Goal: Task Accomplishment & Management: Use online tool/utility

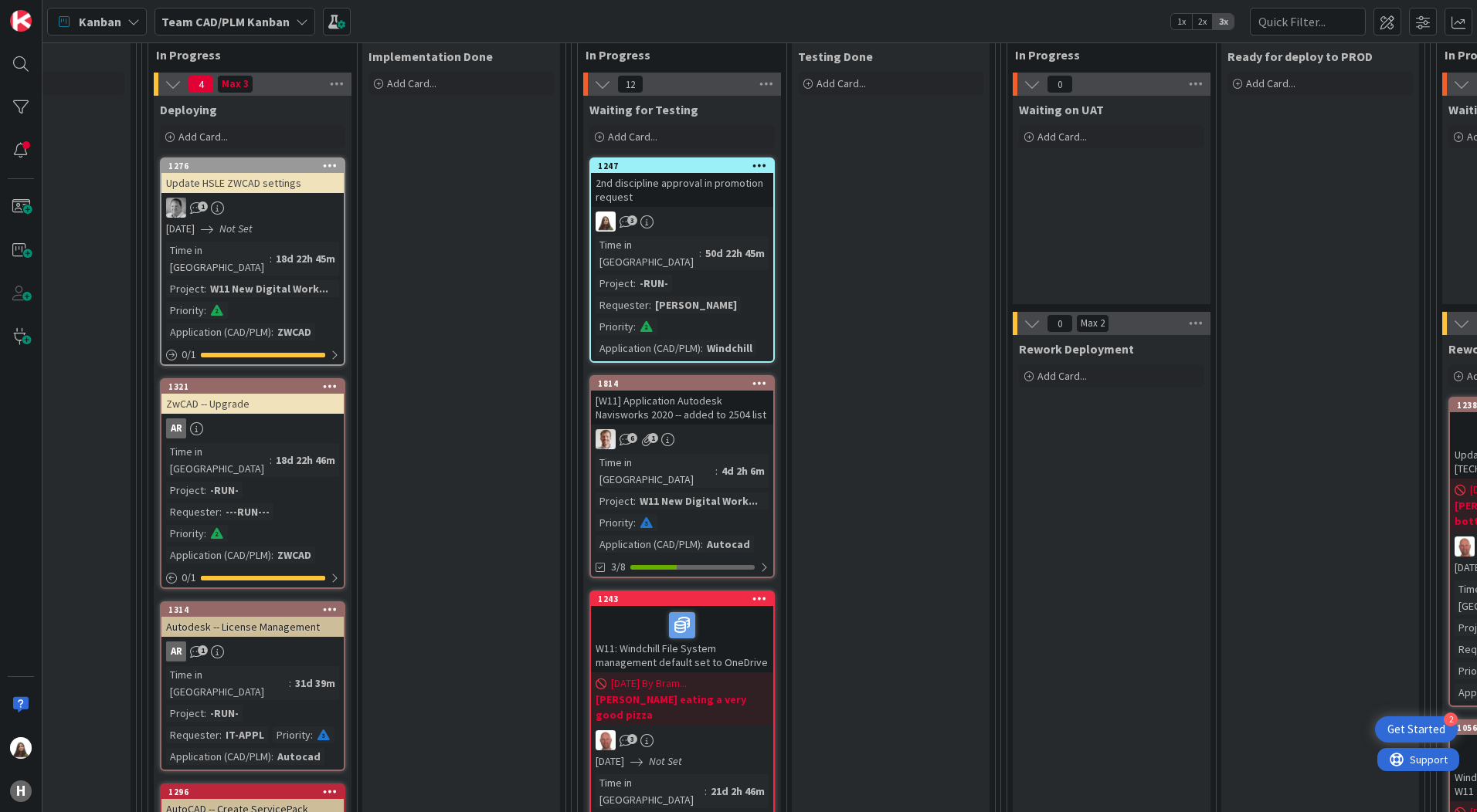
scroll to position [61, 1018]
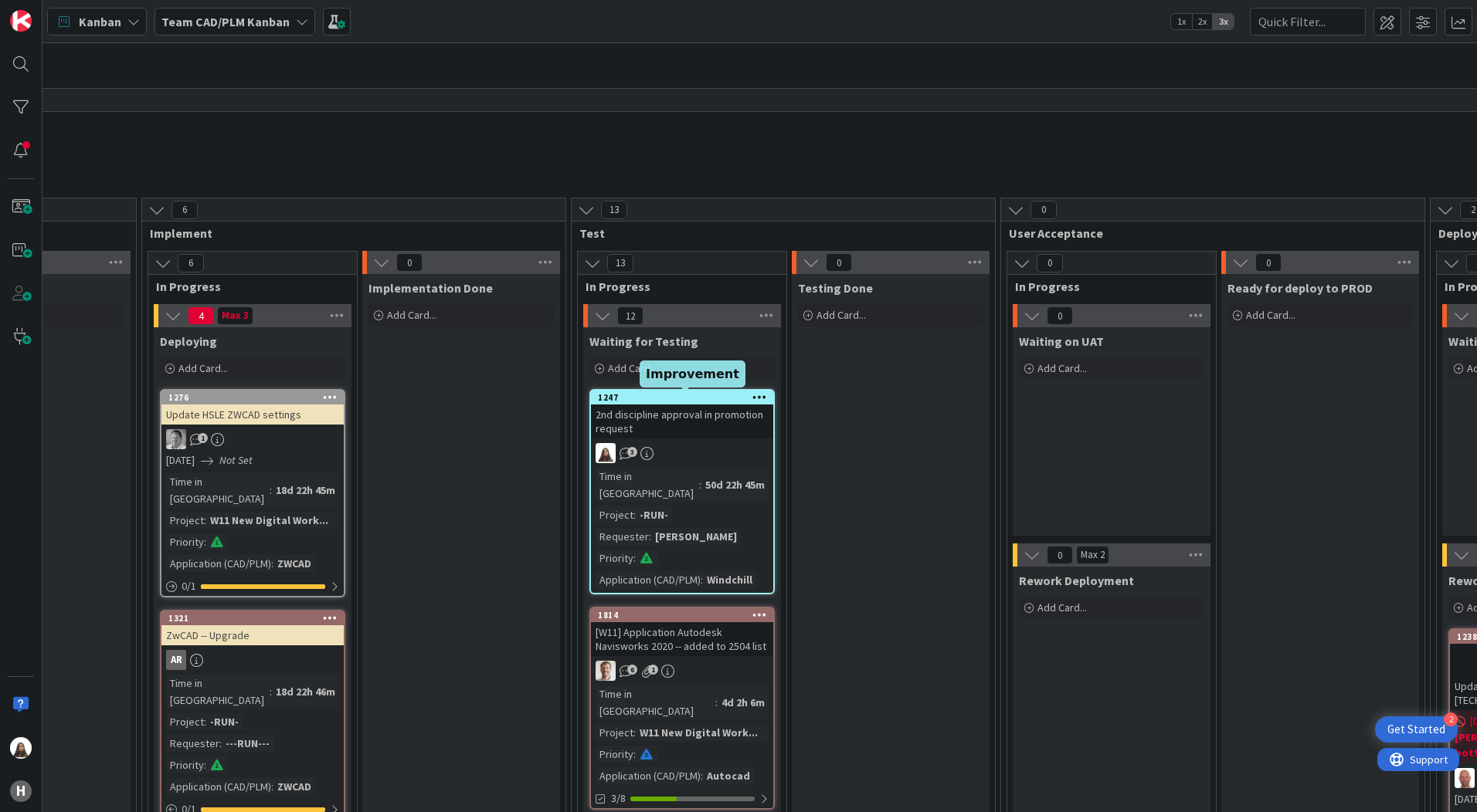
click at [665, 401] on div "1247" at bounding box center [686, 398] width 176 height 11
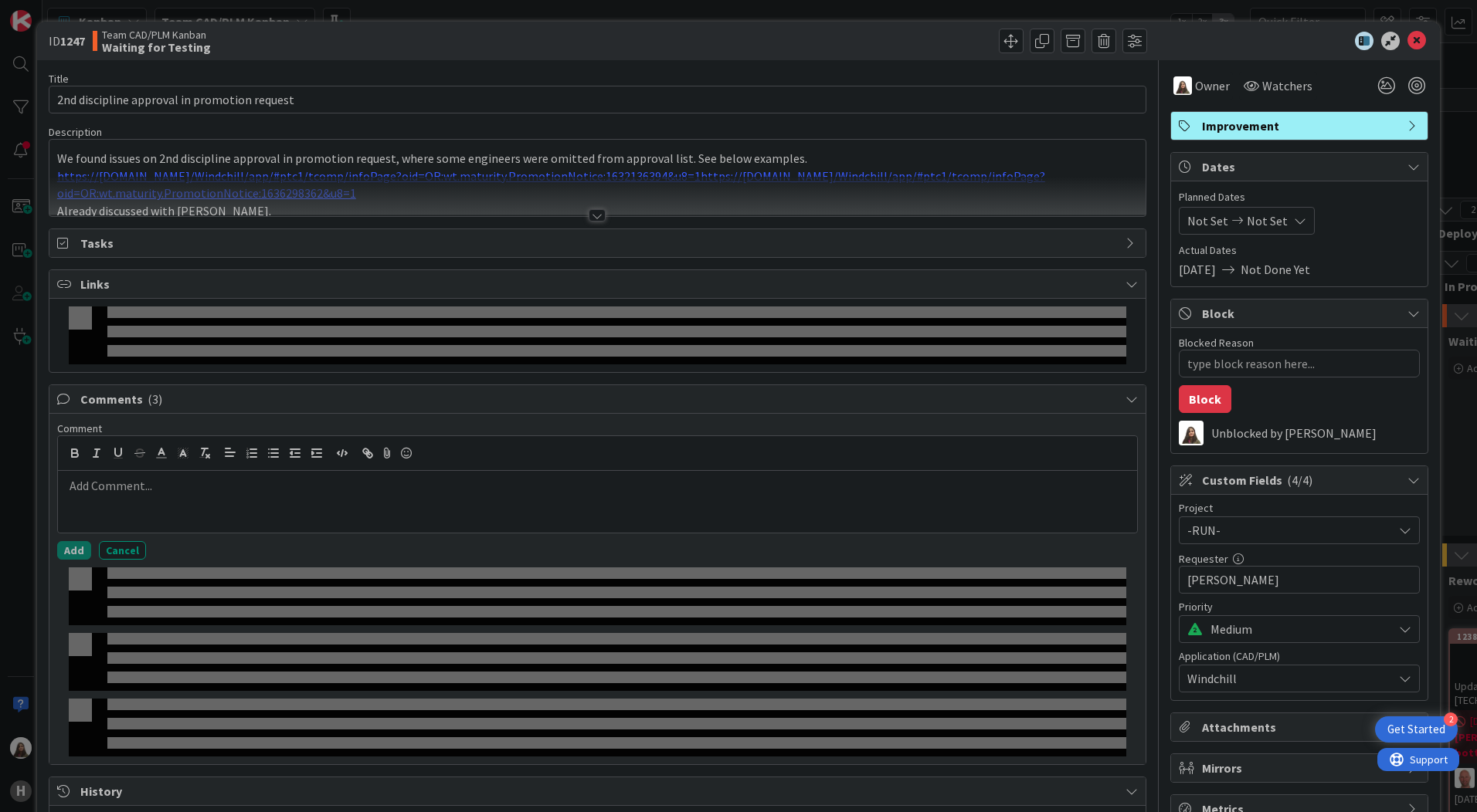
type textarea "x"
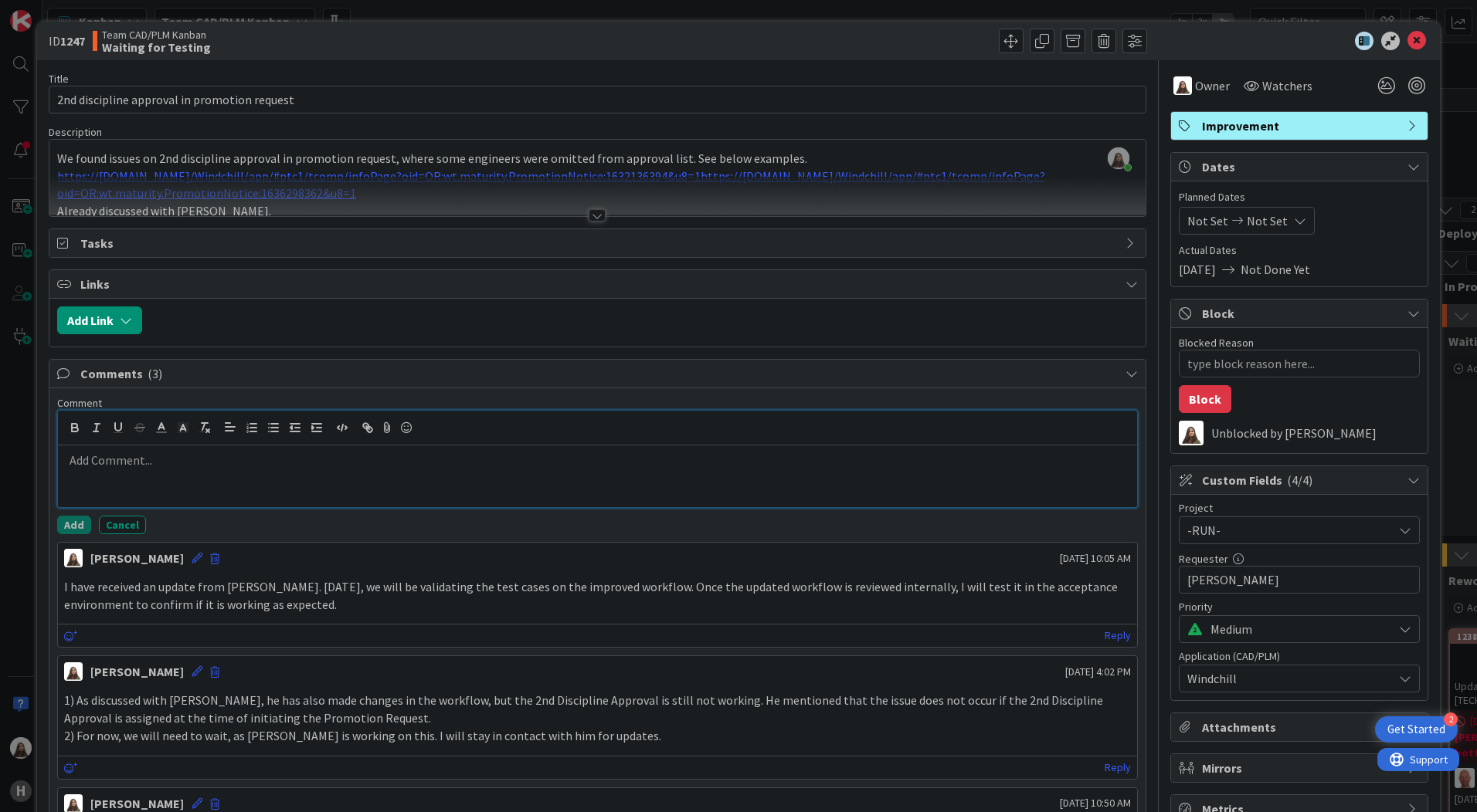
click at [107, 476] on div at bounding box center [598, 476] width 1080 height 62
click at [109, 465] on p at bounding box center [597, 460] width 1067 height 18
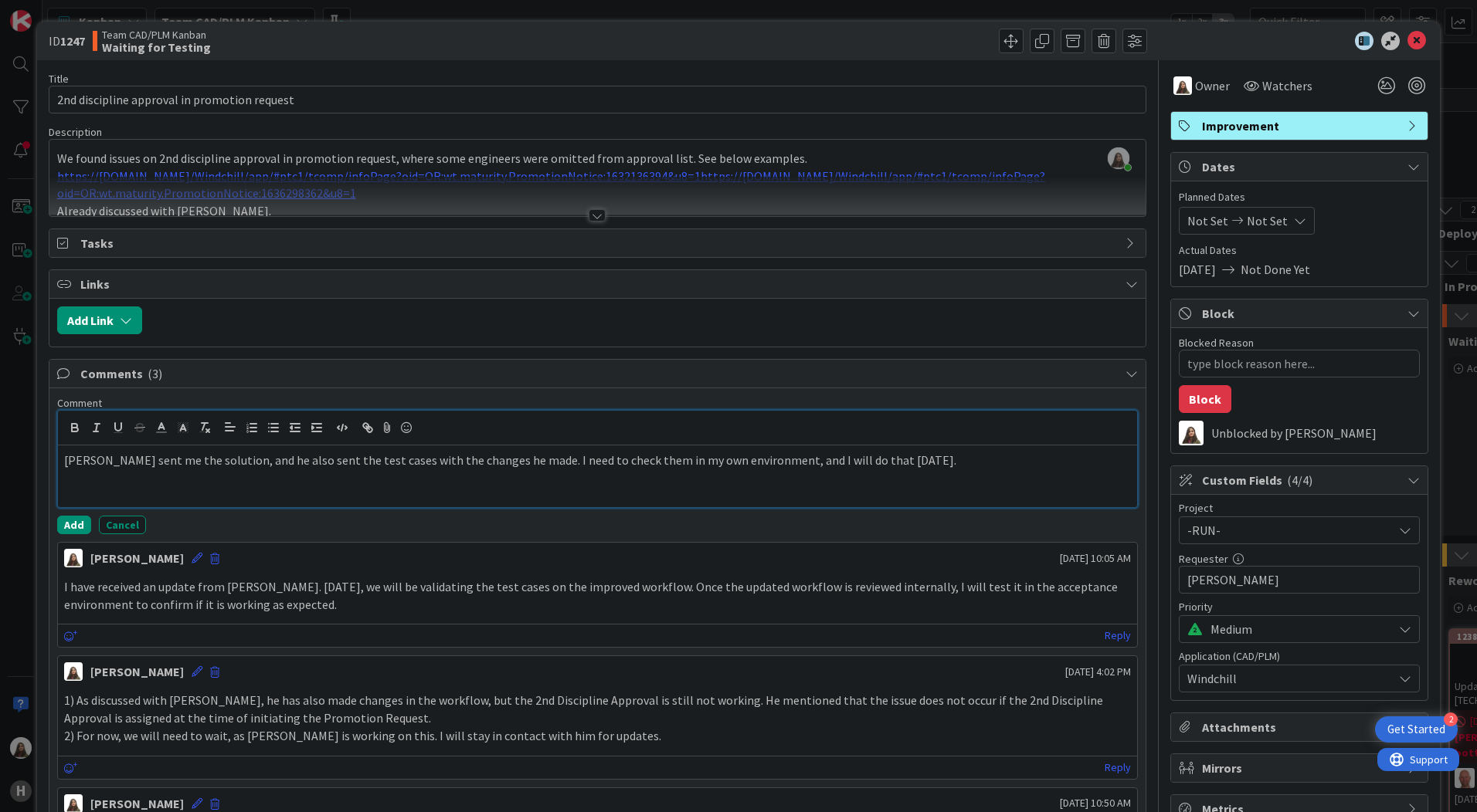
click at [656, 456] on p "[PERSON_NAME] sent me the solution, and he also sent the test cases with the ch…" at bounding box center [597, 460] width 1067 height 18
click at [67, 525] on button "Add" at bounding box center [74, 525] width 34 height 18
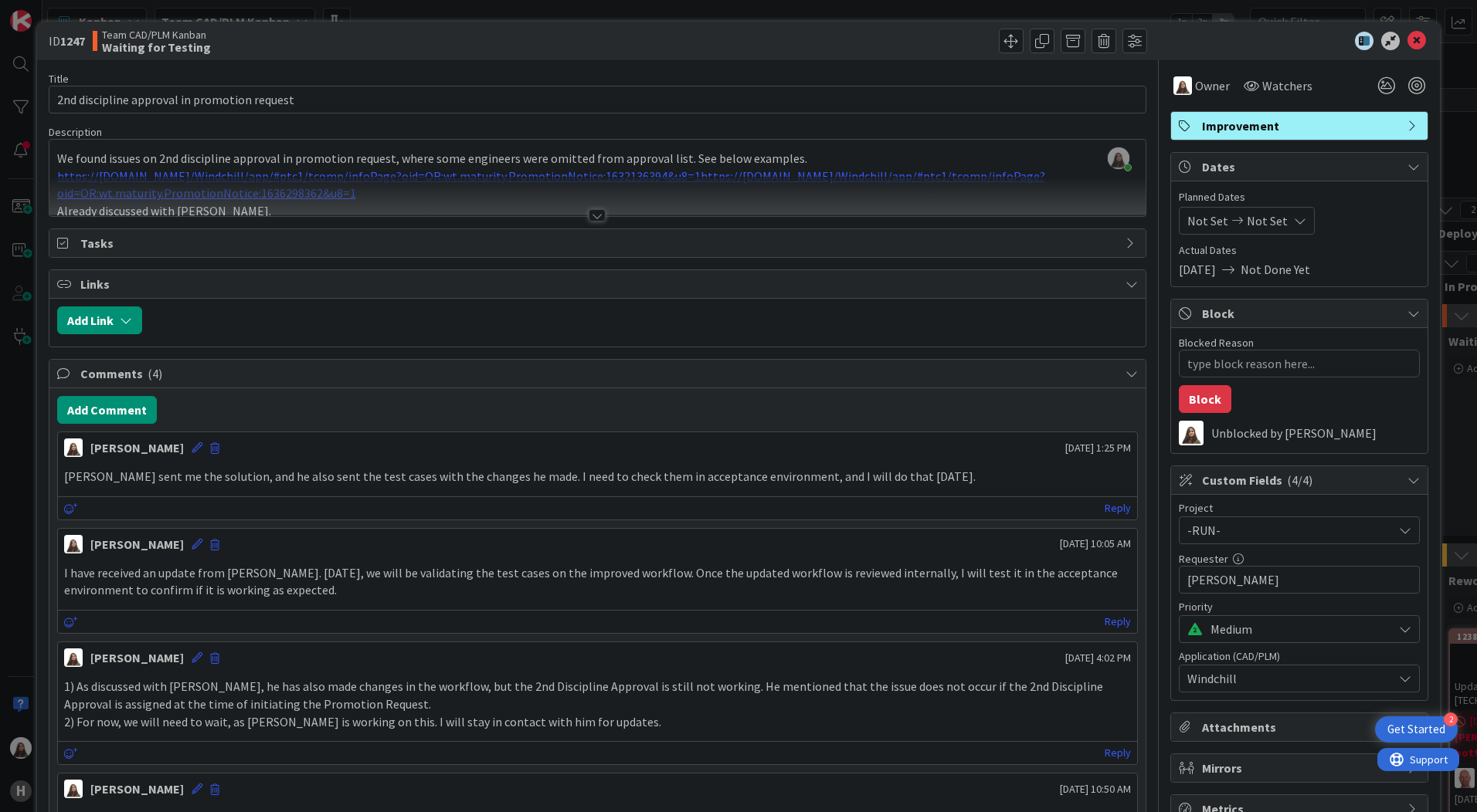
click at [589, 219] on div at bounding box center [597, 214] width 17 height 12
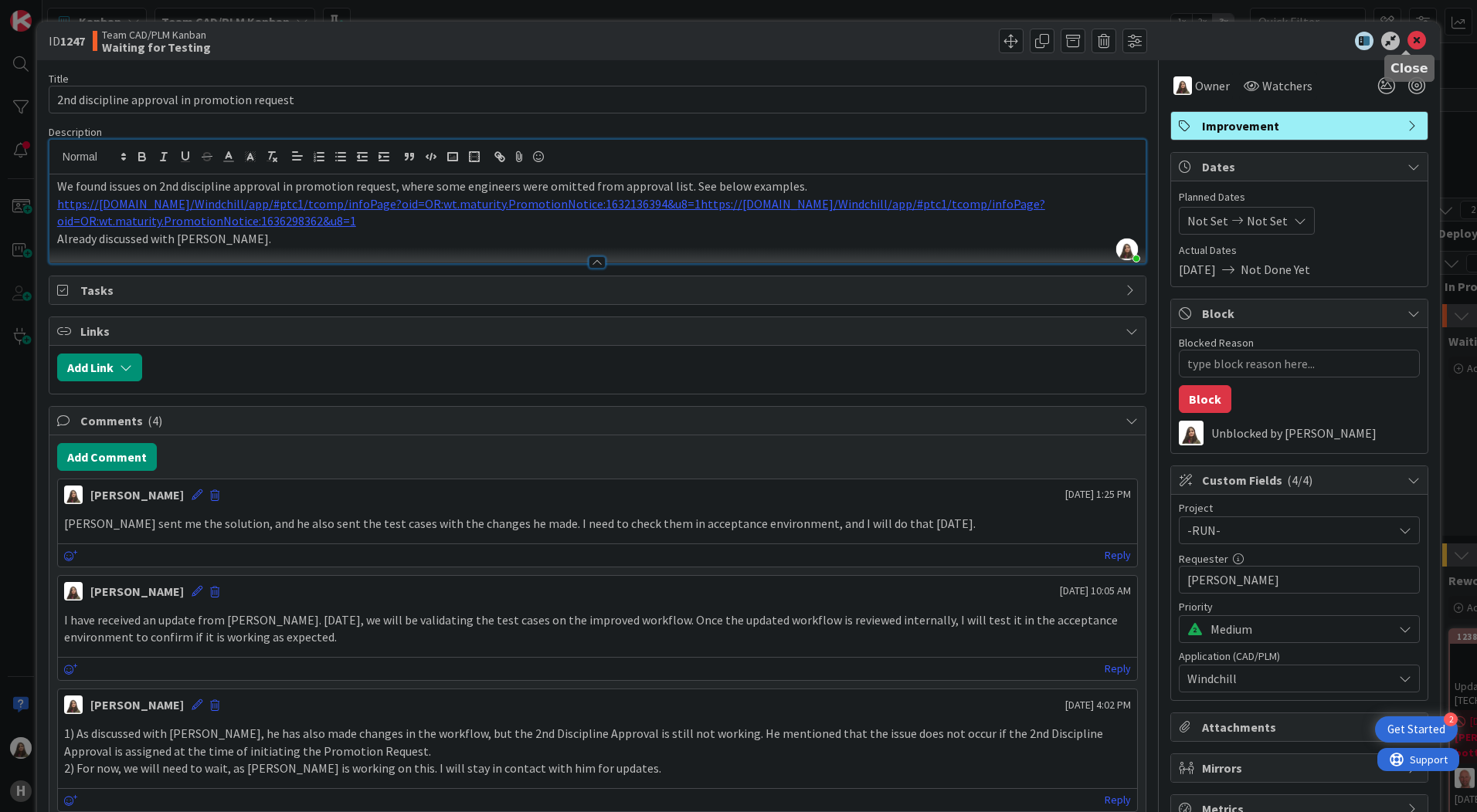
click at [1409, 42] on icon at bounding box center [1417, 41] width 18 height 18
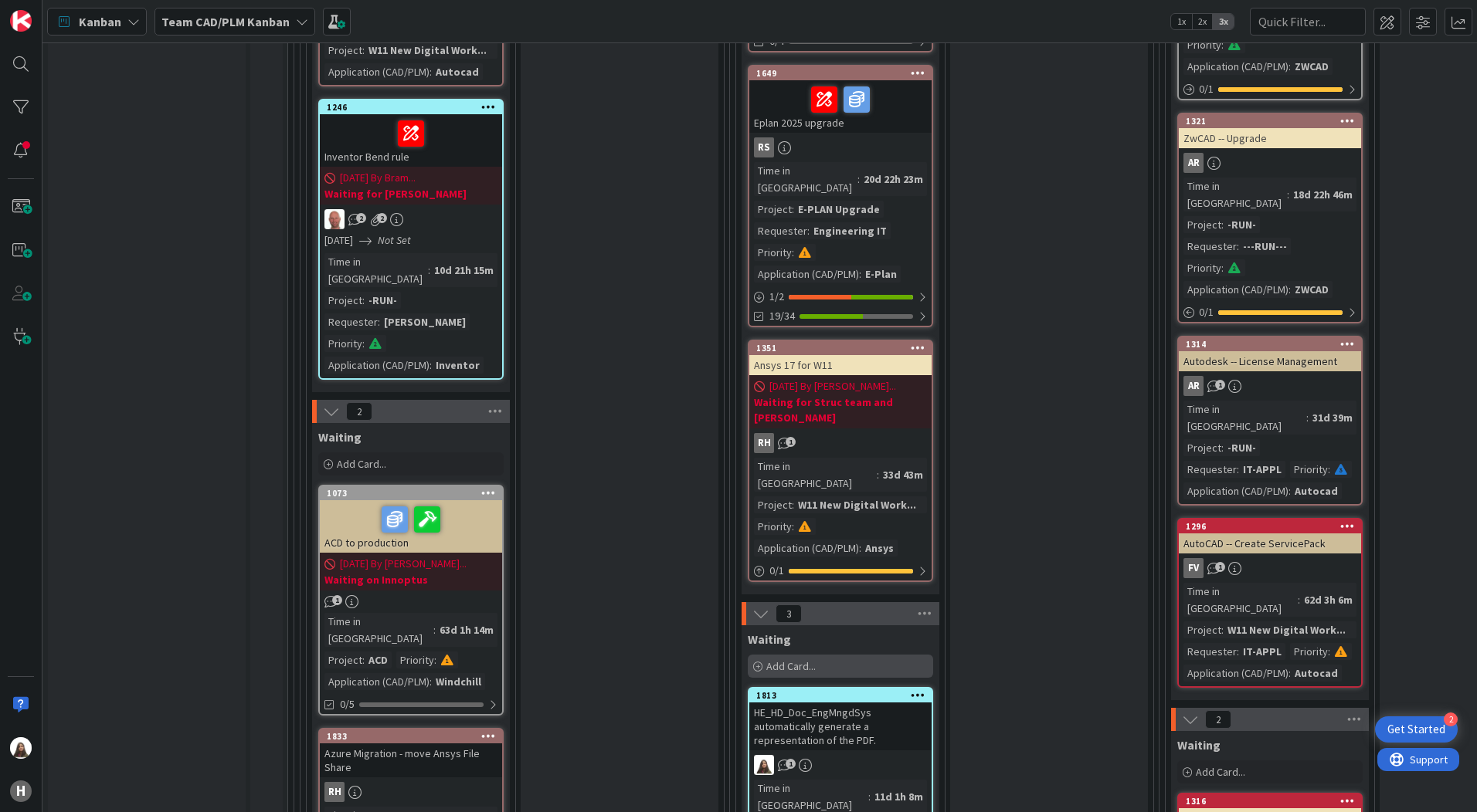
scroll to position [695, 0]
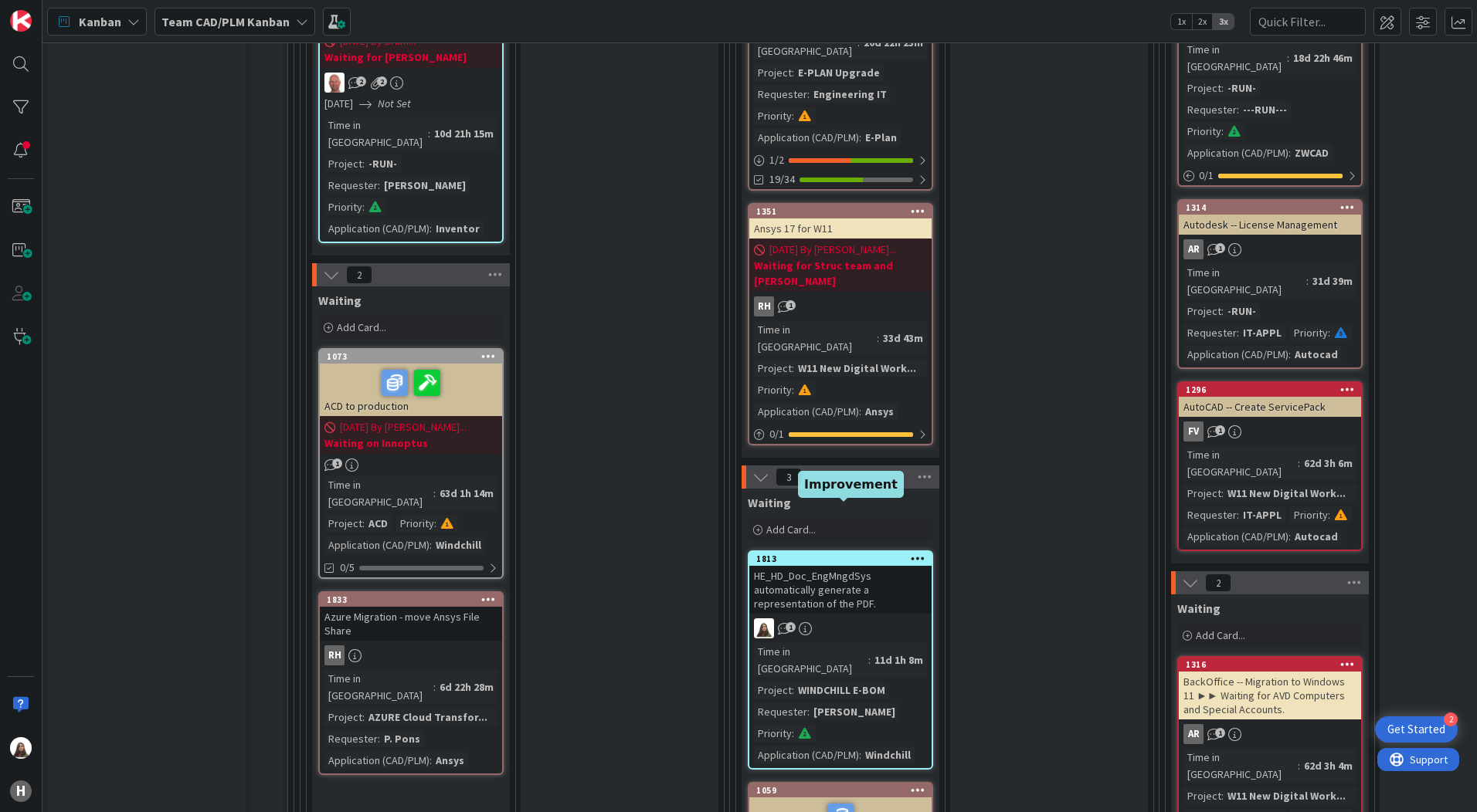
click at [848, 553] on div "1813" at bounding box center [844, 559] width 176 height 11
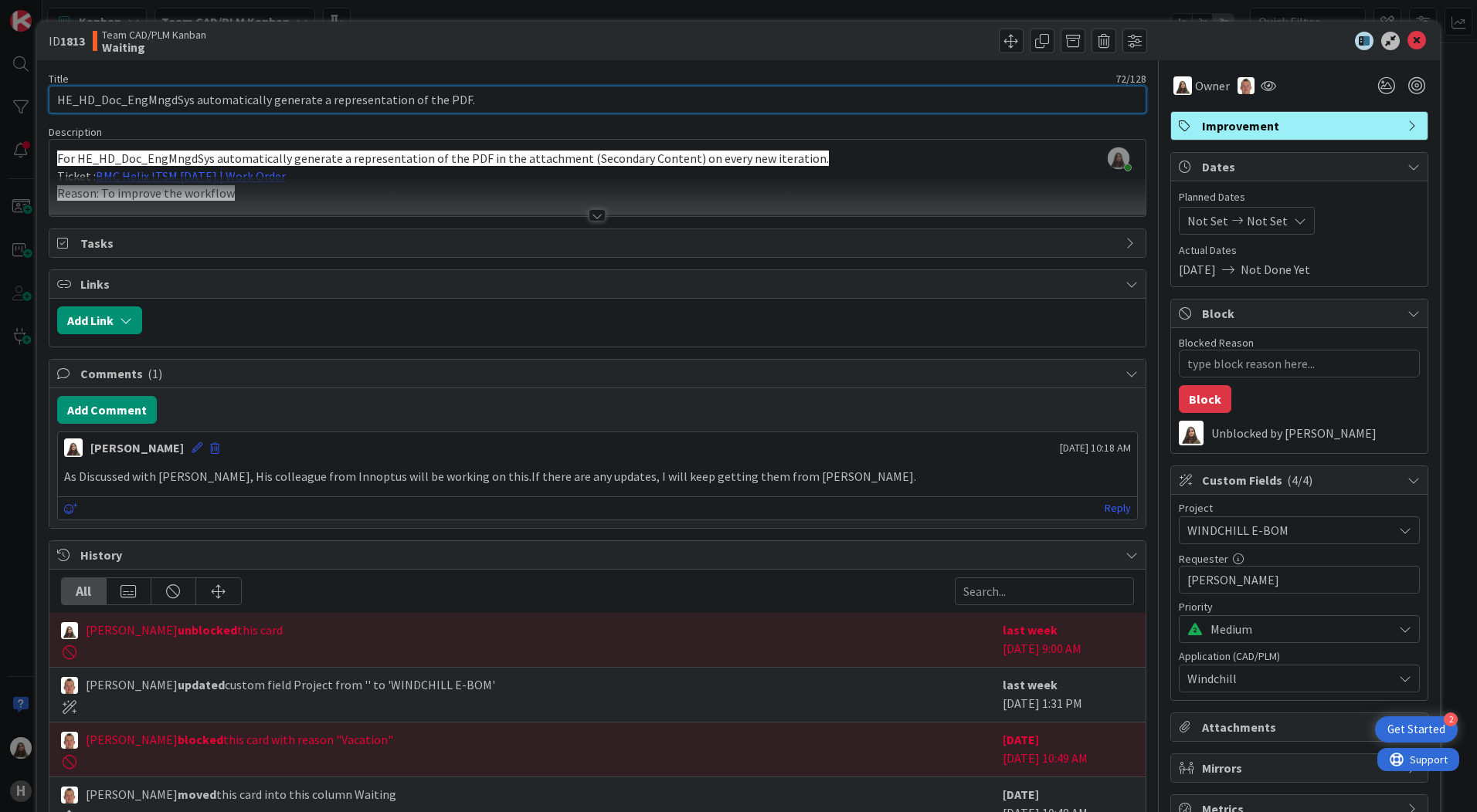
click at [542, 102] on input "HE_HD_Doc_EngMngdSys automatically generate a representation of the PDF." at bounding box center [598, 100] width 1098 height 28
drag, startPoint x: 472, startPoint y: 100, endPoint x: 168, endPoint y: 103, distance: 304.0
click at [168, 103] on input "HE_HD_Doc_EngMngdSys automatically generate a representation of the PDF." at bounding box center [598, 100] width 1098 height 28
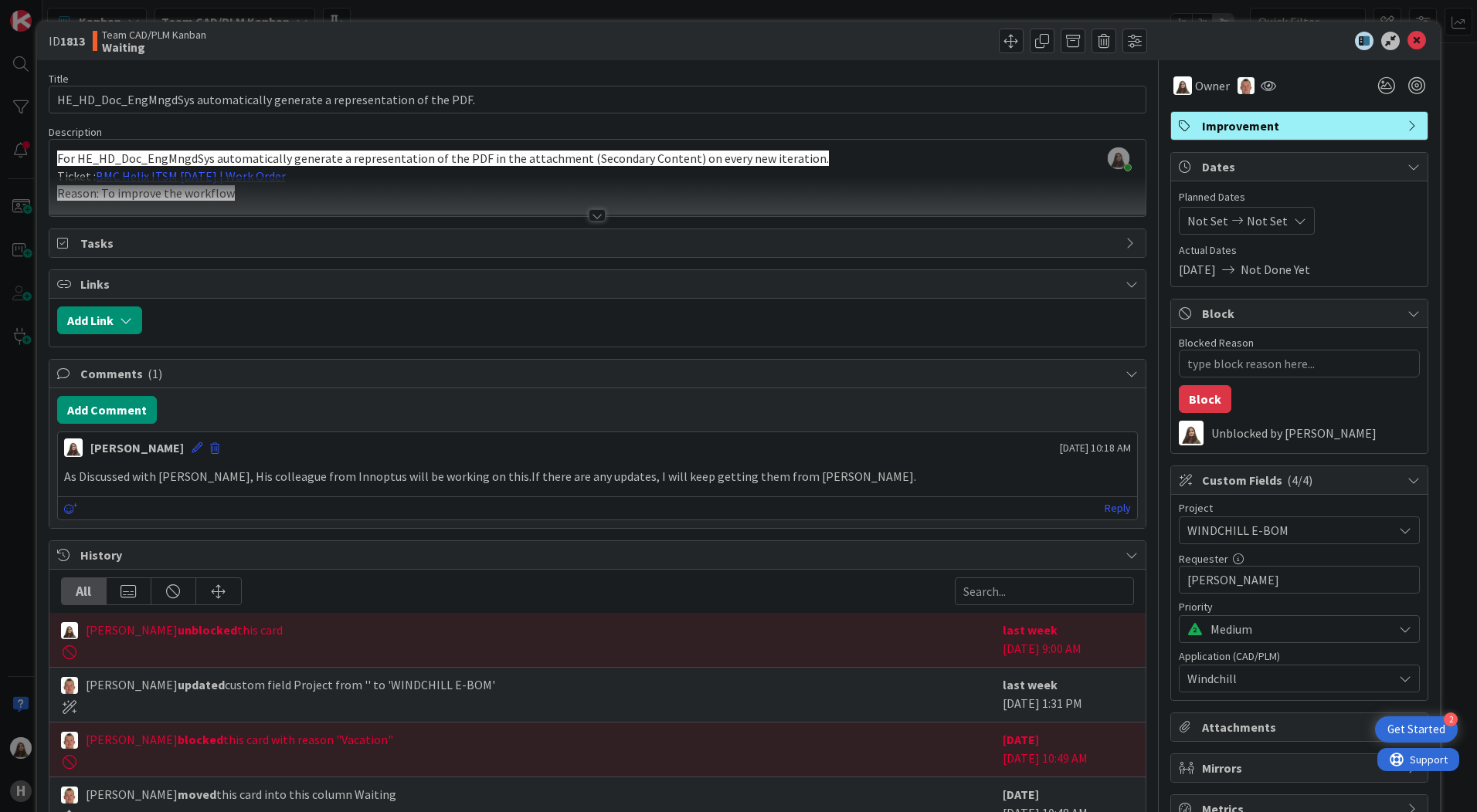
scroll to position [154, 0]
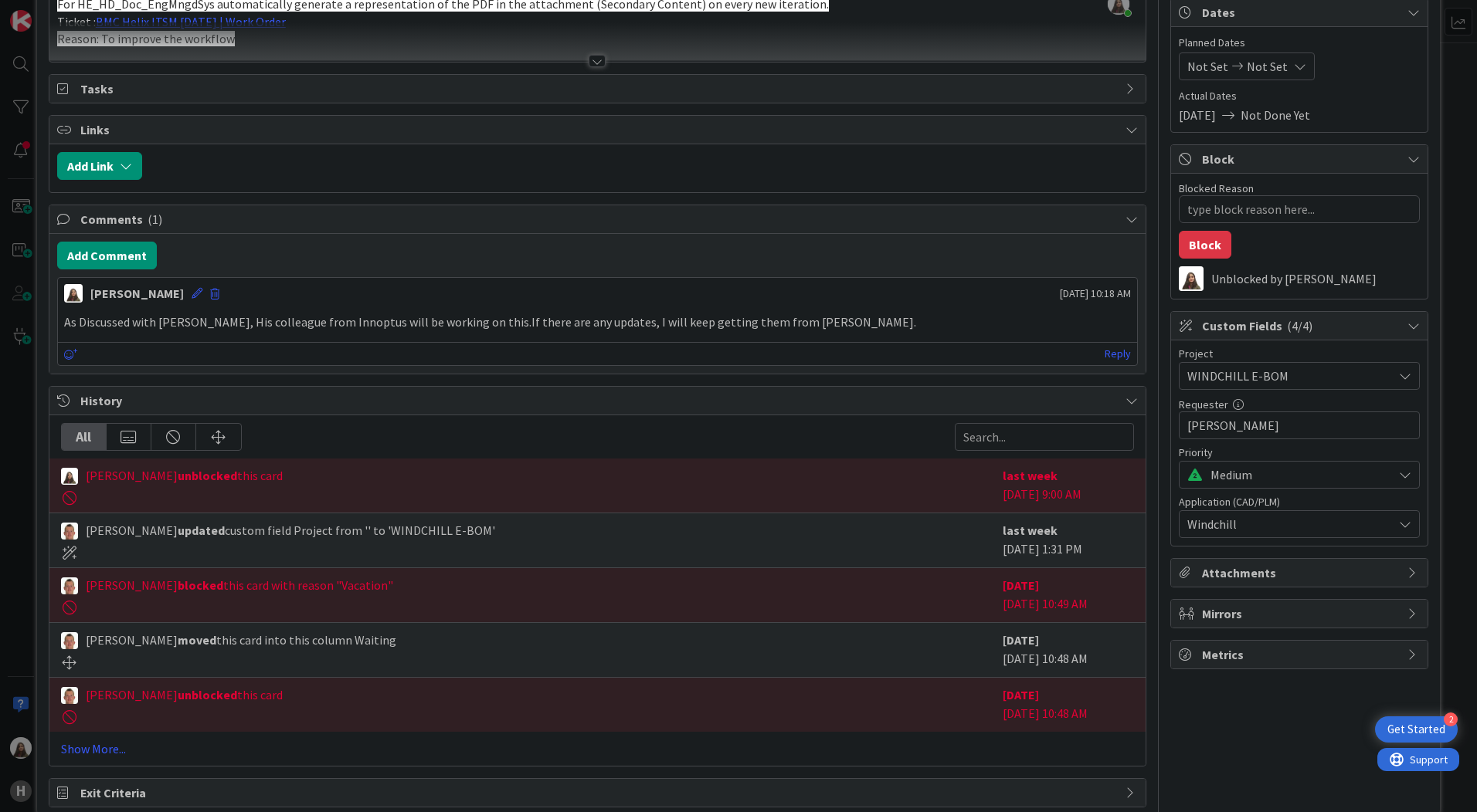
click at [1399, 373] on icon at bounding box center [1405, 375] width 12 height 12
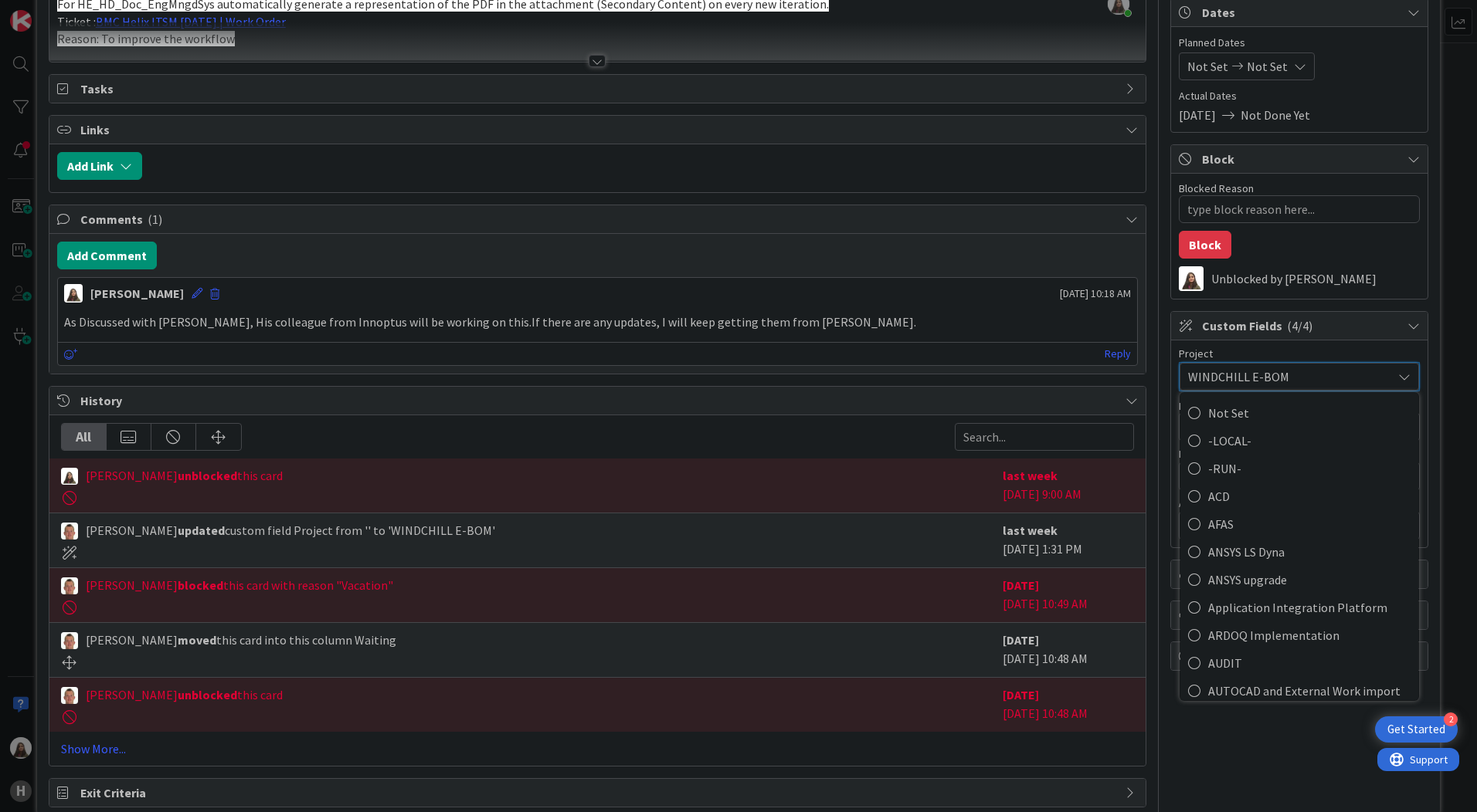
click at [1398, 373] on icon at bounding box center [1404, 376] width 12 height 12
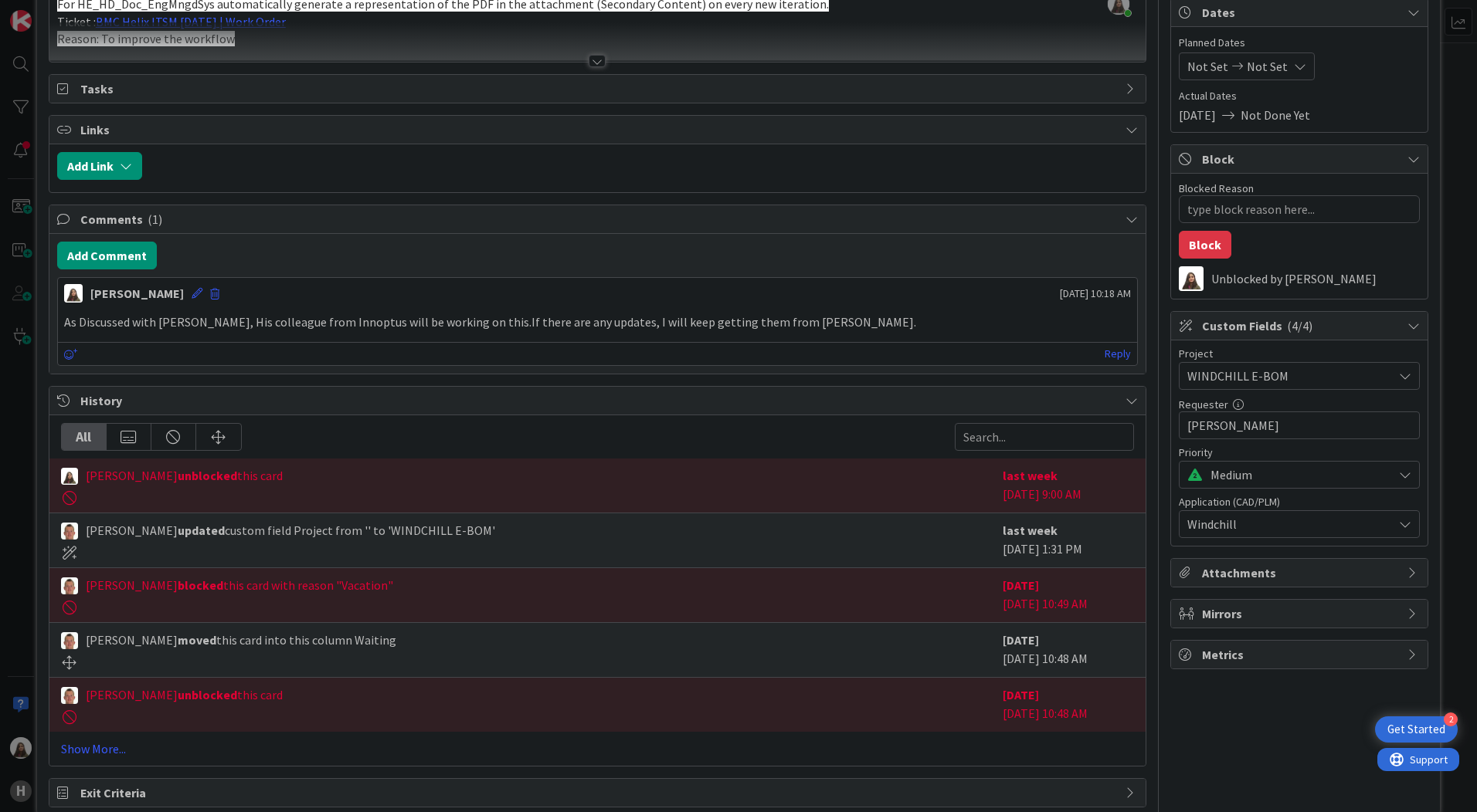
scroll to position [0, 0]
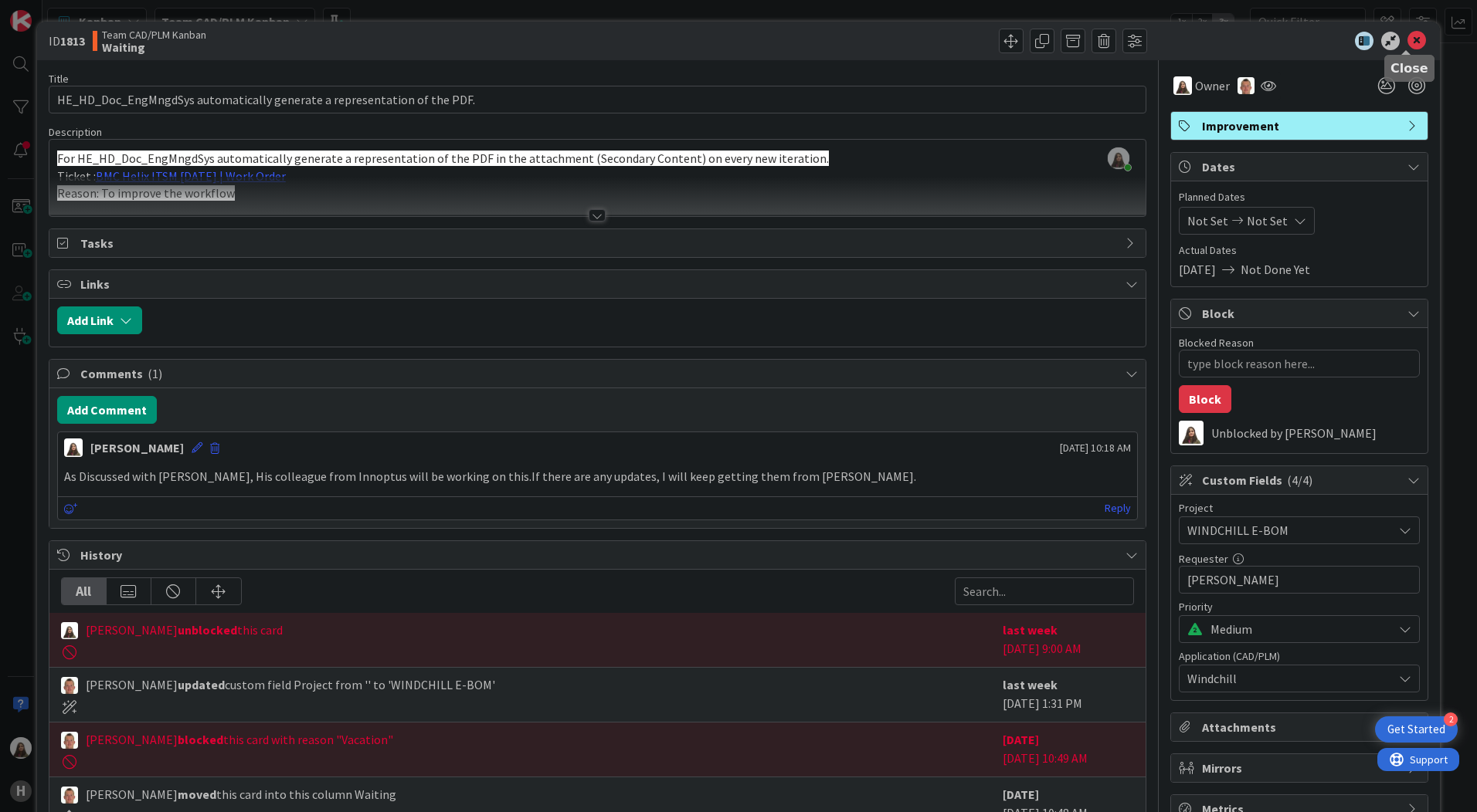
click at [1408, 42] on icon at bounding box center [1417, 41] width 18 height 18
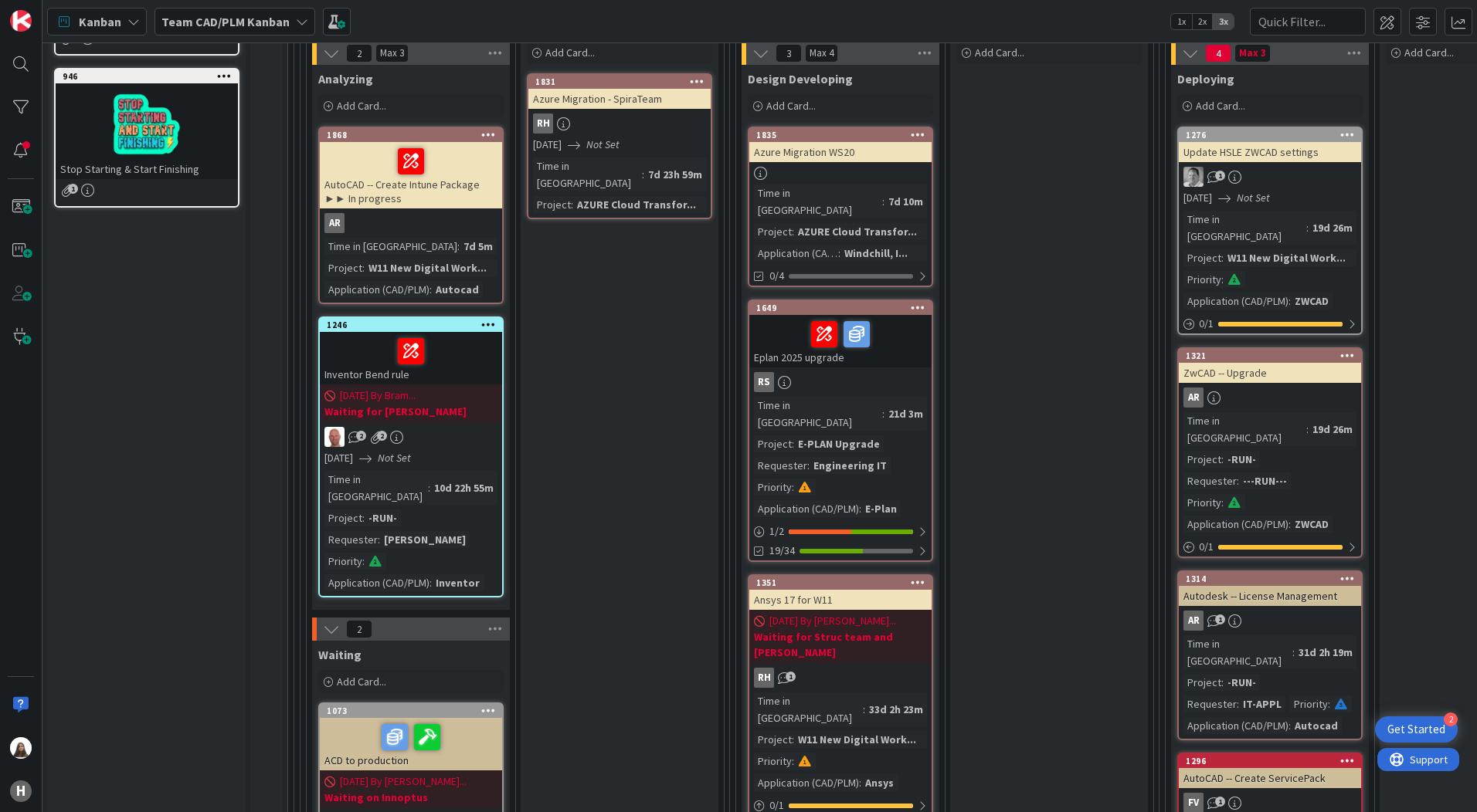
scroll to position [154, 0]
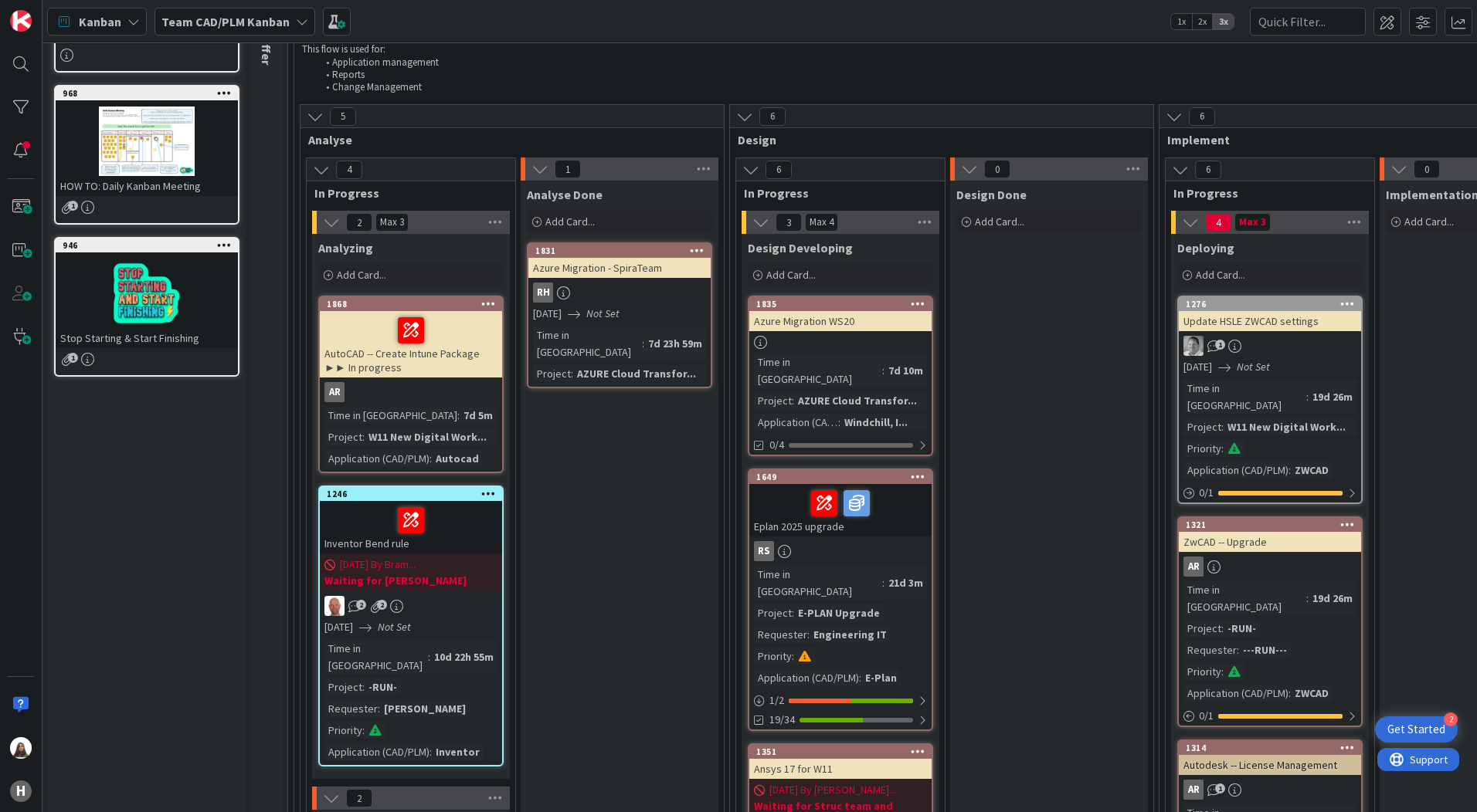
click at [135, 18] on icon at bounding box center [133, 21] width 12 height 12
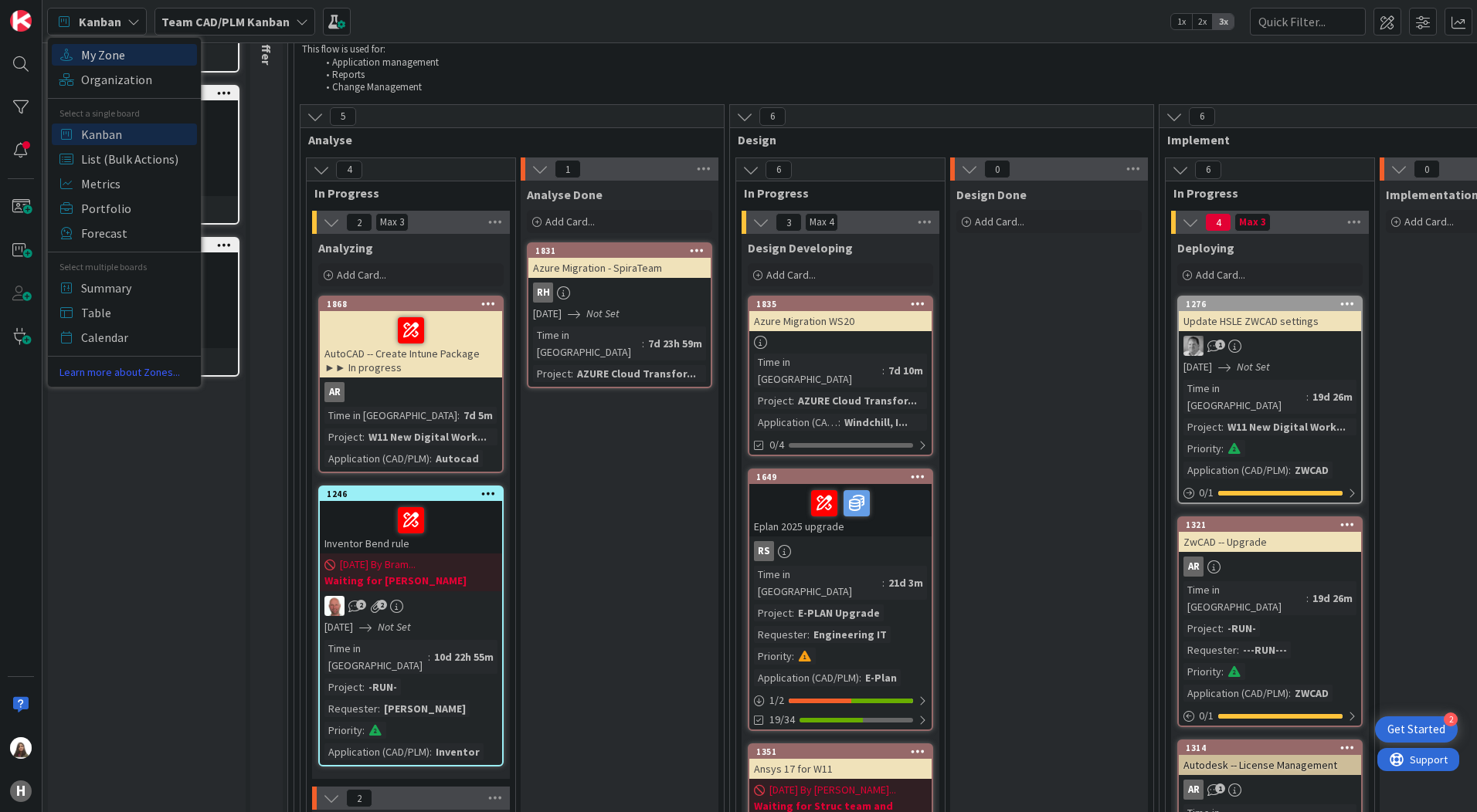
click at [111, 59] on span "My Zone" at bounding box center [137, 55] width 111 height 23
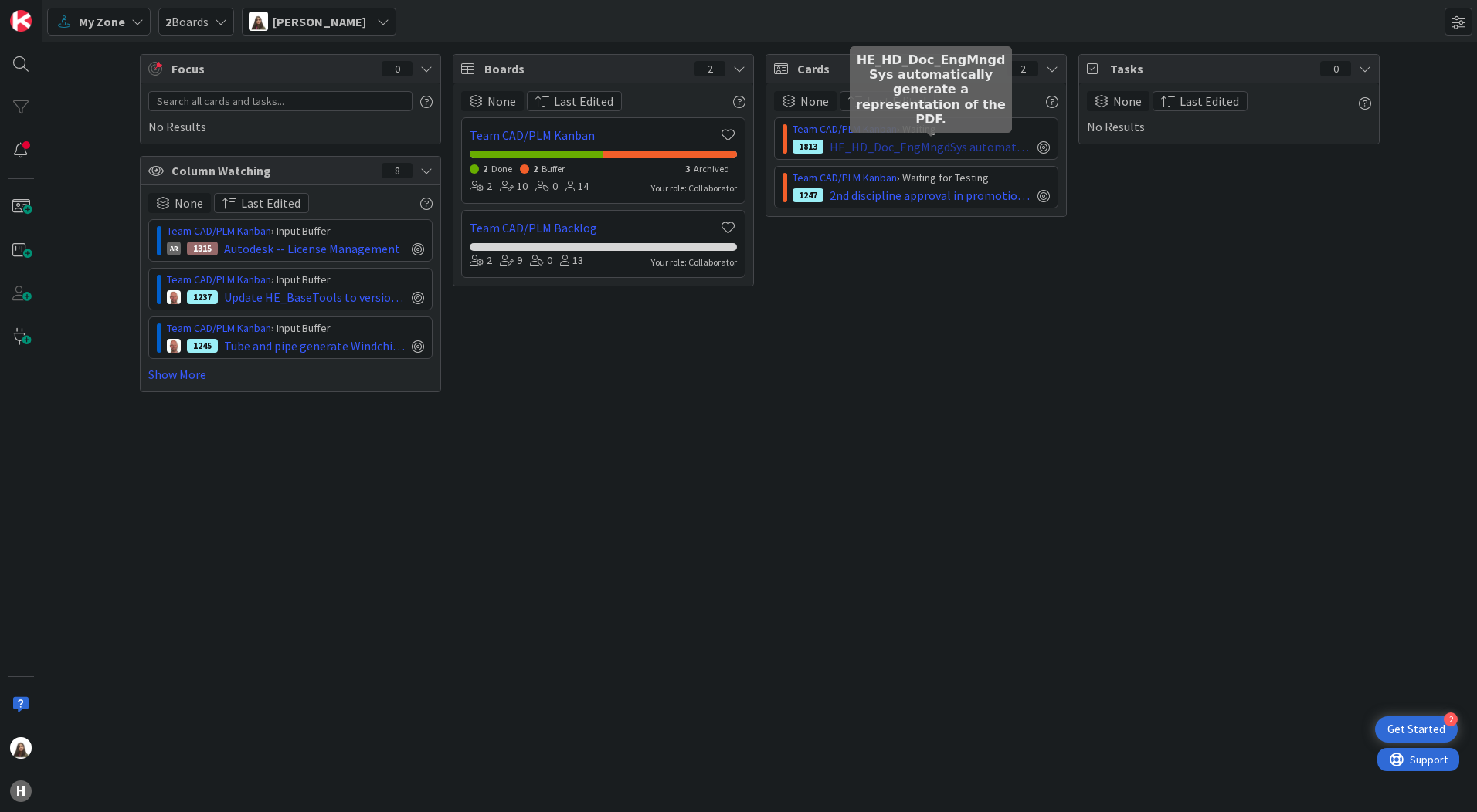
click at [872, 144] on span "HE_HD_Doc_EngMngdSys automatically generate a representation of the PDF." at bounding box center [931, 147] width 201 height 18
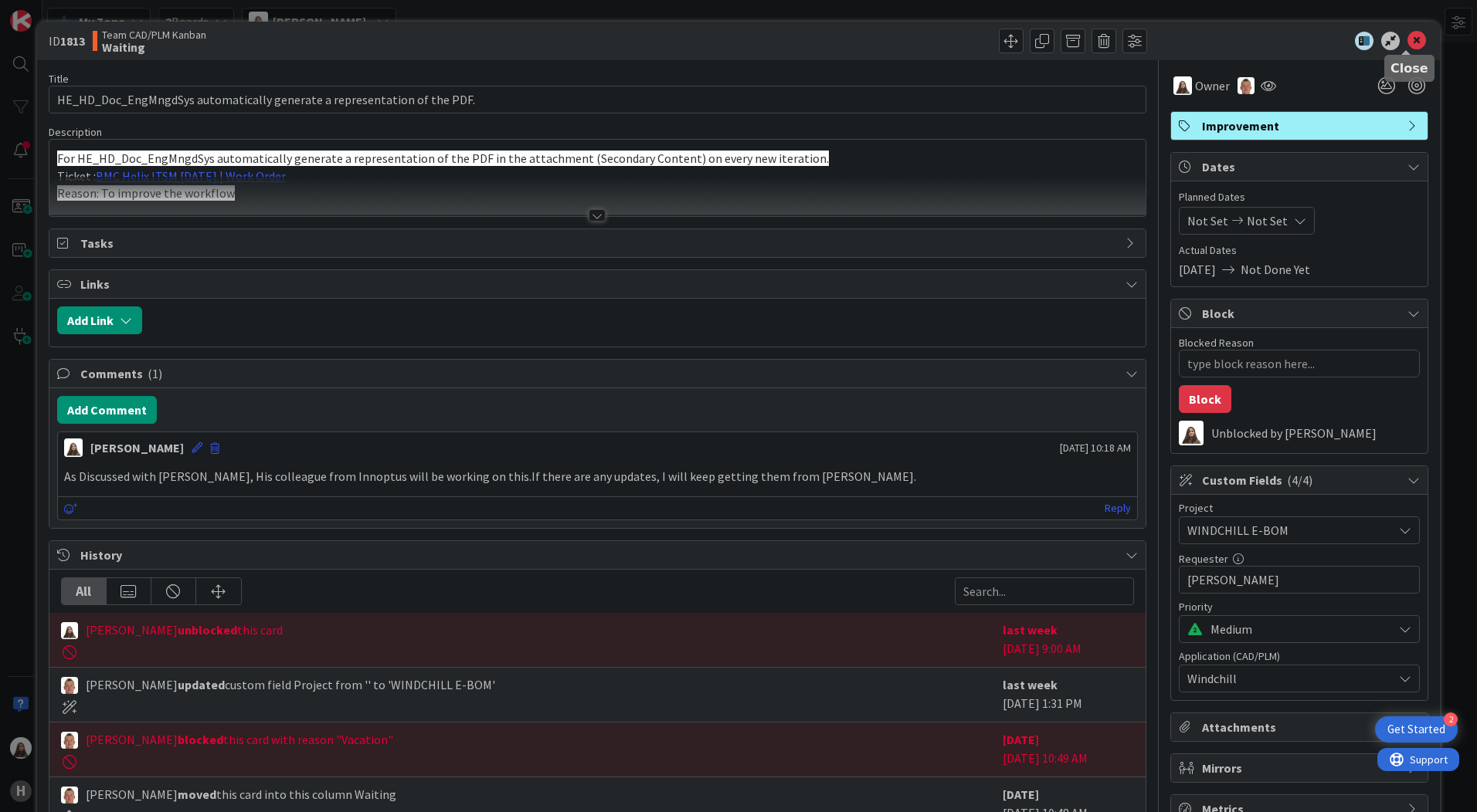
click at [1408, 35] on icon at bounding box center [1417, 41] width 18 height 18
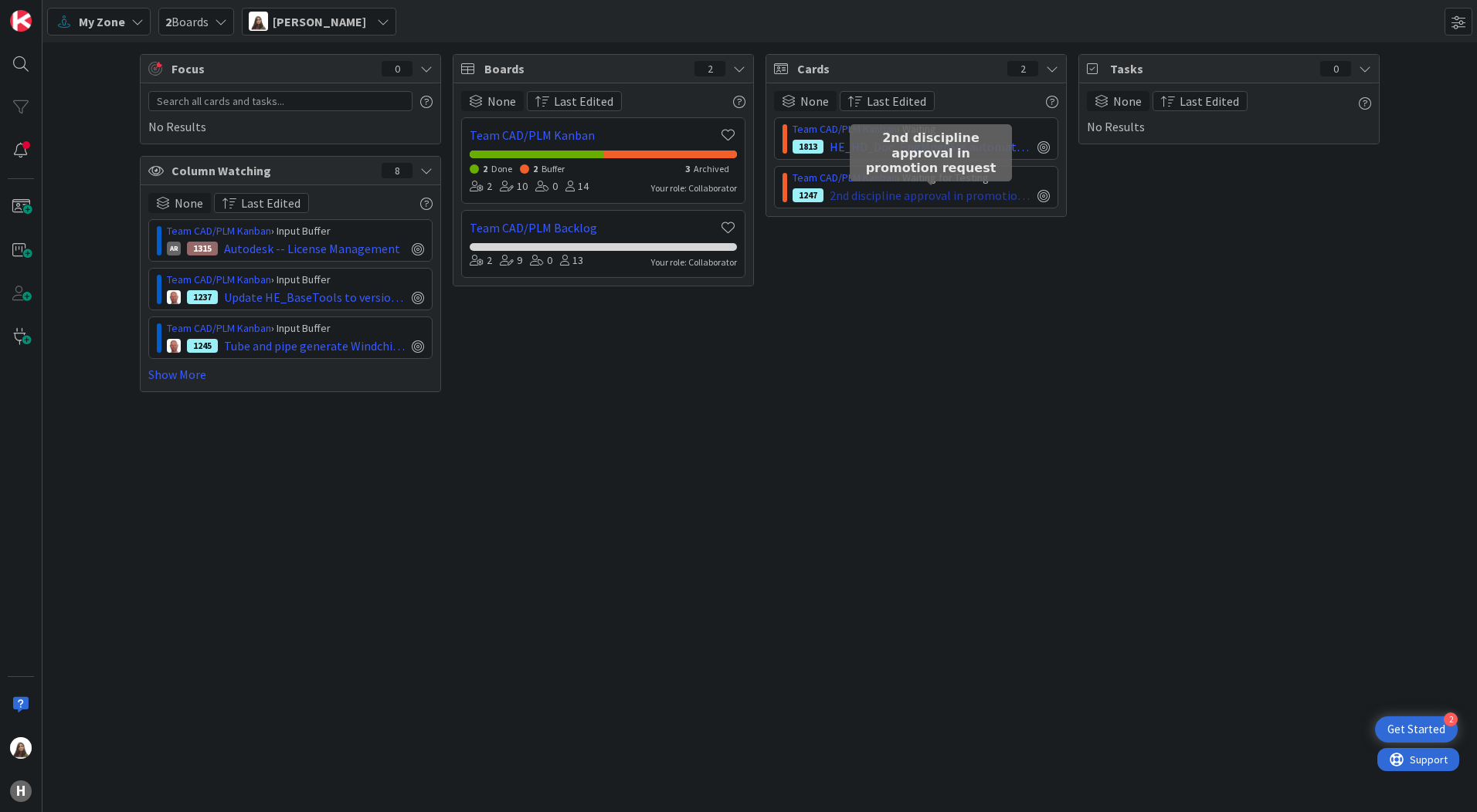
click at [923, 194] on span "2nd discipline approval in promotion request" at bounding box center [931, 195] width 201 height 18
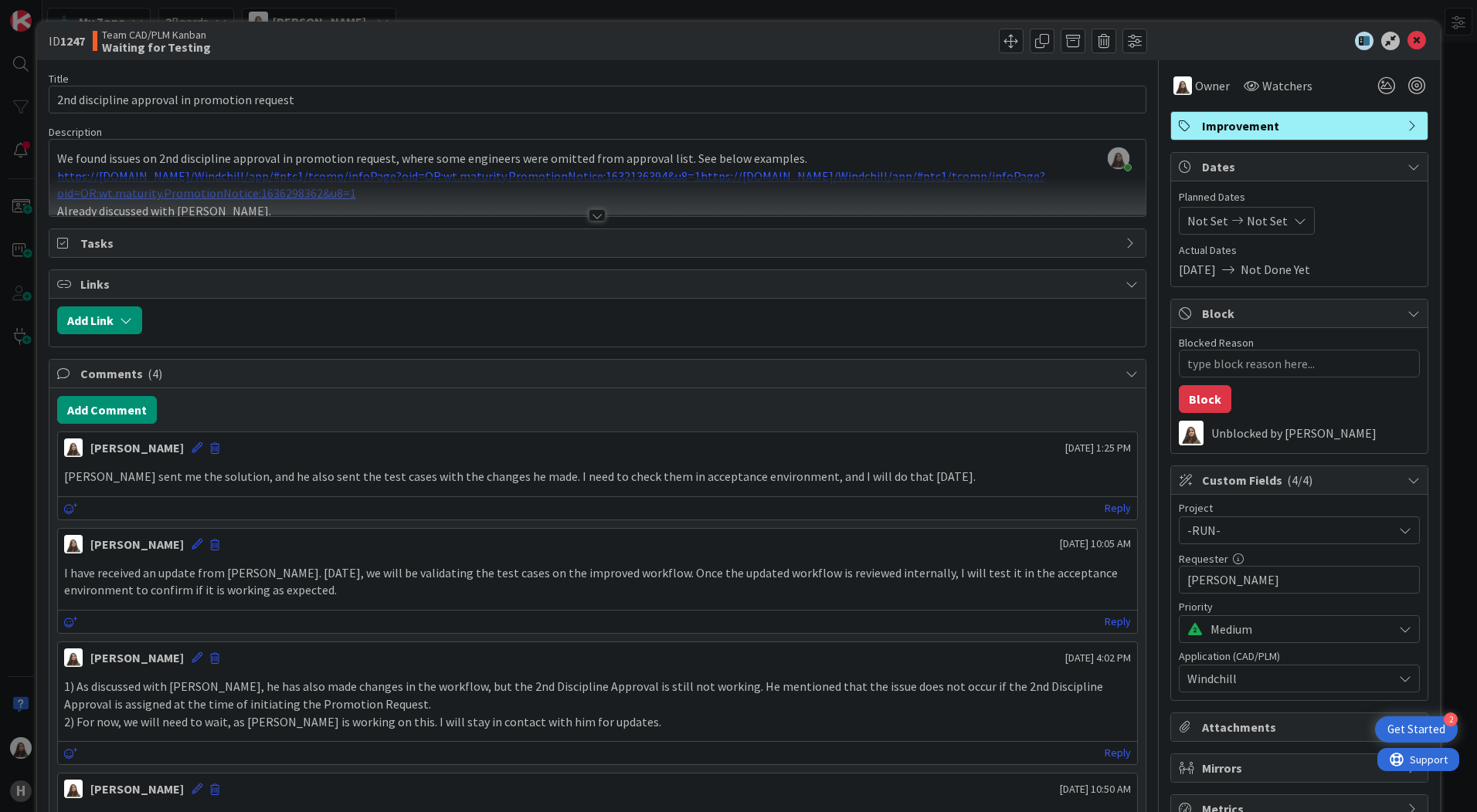
type textarea "x"
click at [1408, 38] on icon at bounding box center [1417, 41] width 18 height 18
